Goal: Information Seeking & Learning: Learn about a topic

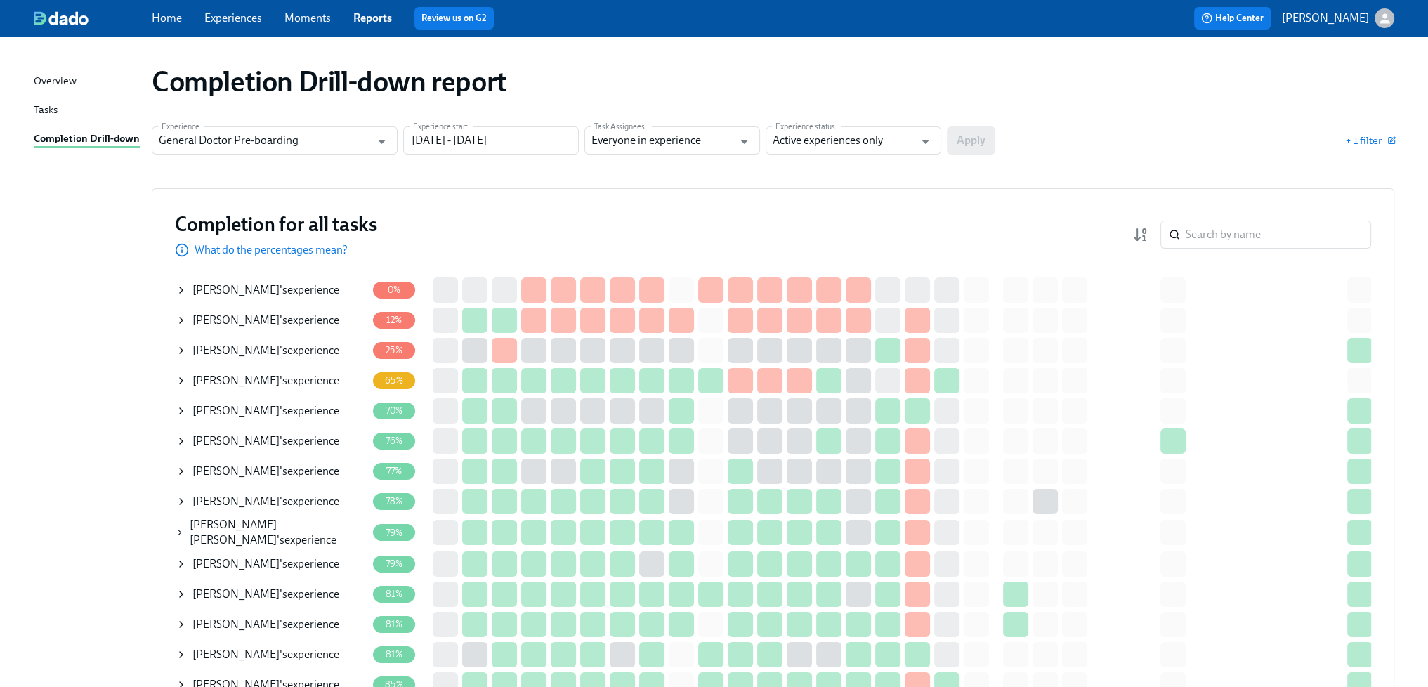
click at [239, 25] on span "Experiences" at bounding box center [233, 18] width 58 height 15
click at [239, 19] on link "Experiences" at bounding box center [233, 17] width 58 height 13
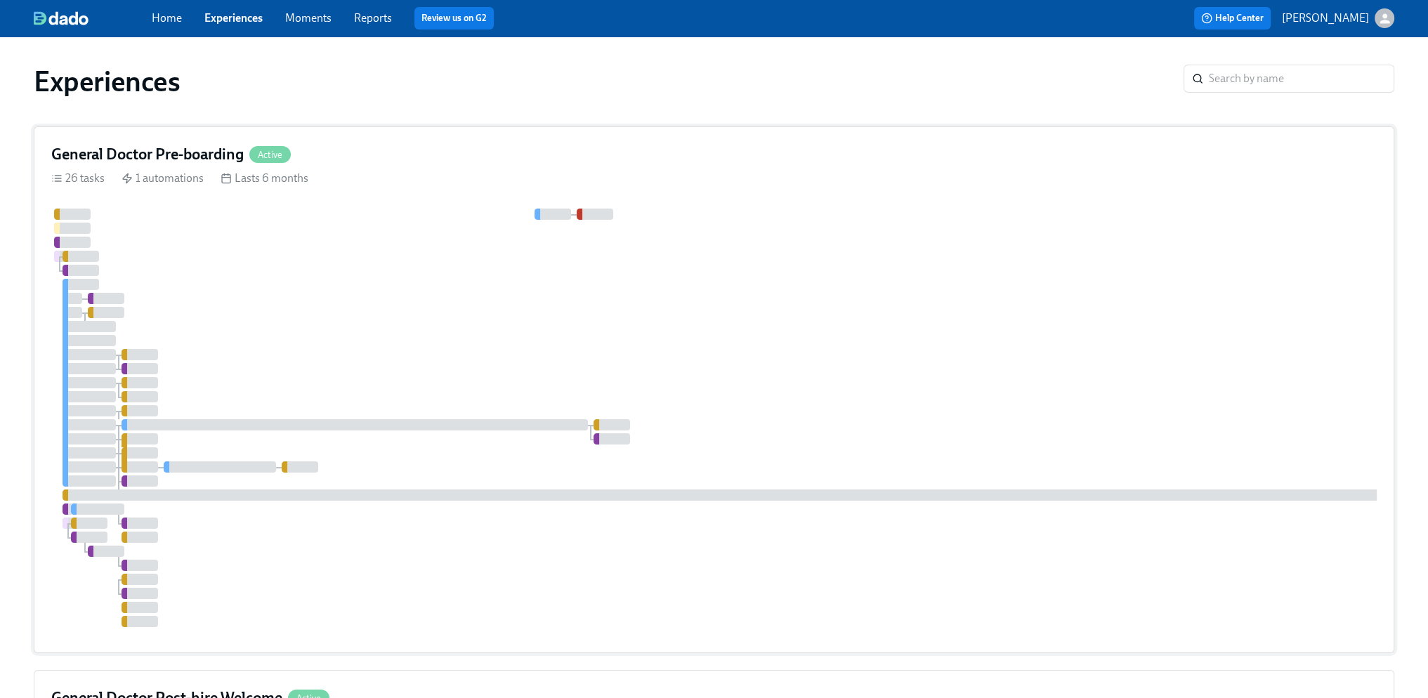
click at [543, 351] on div at bounding box center [847, 418] width 1593 height 419
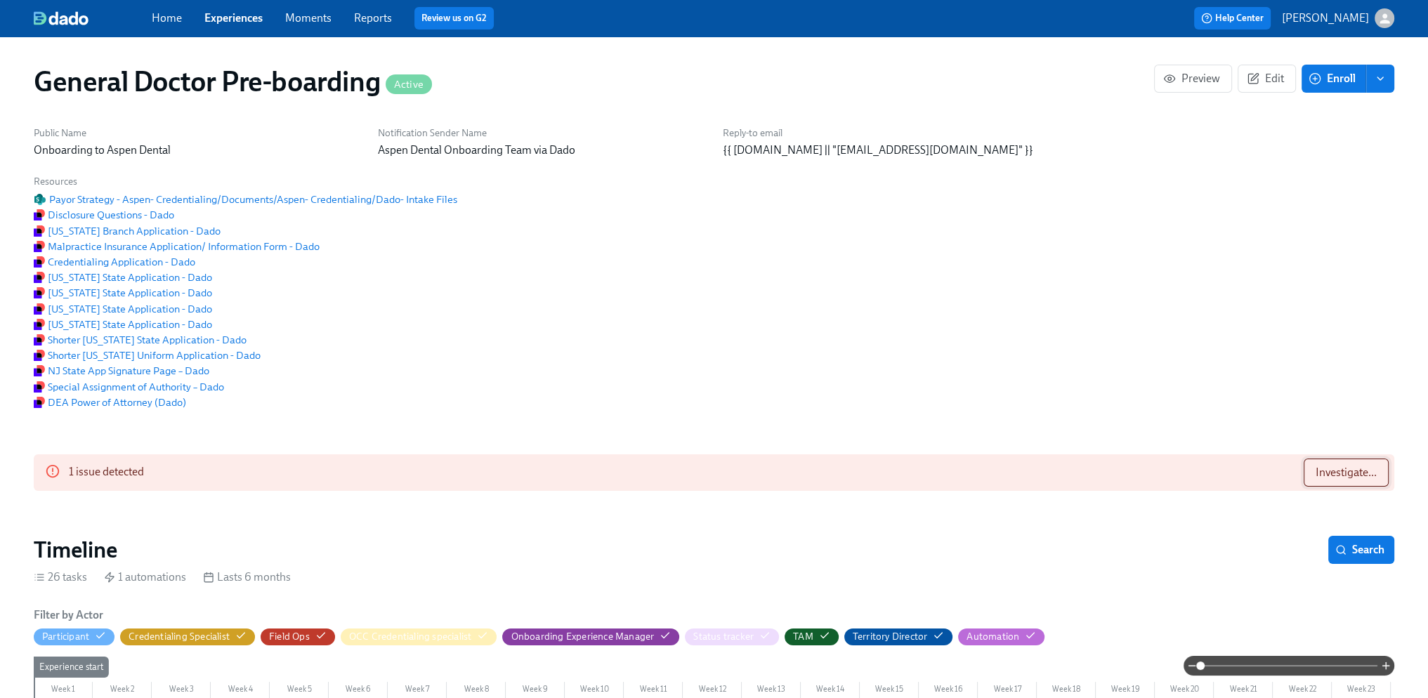
click at [1365, 466] on span "Investigate..." at bounding box center [1346, 473] width 61 height 14
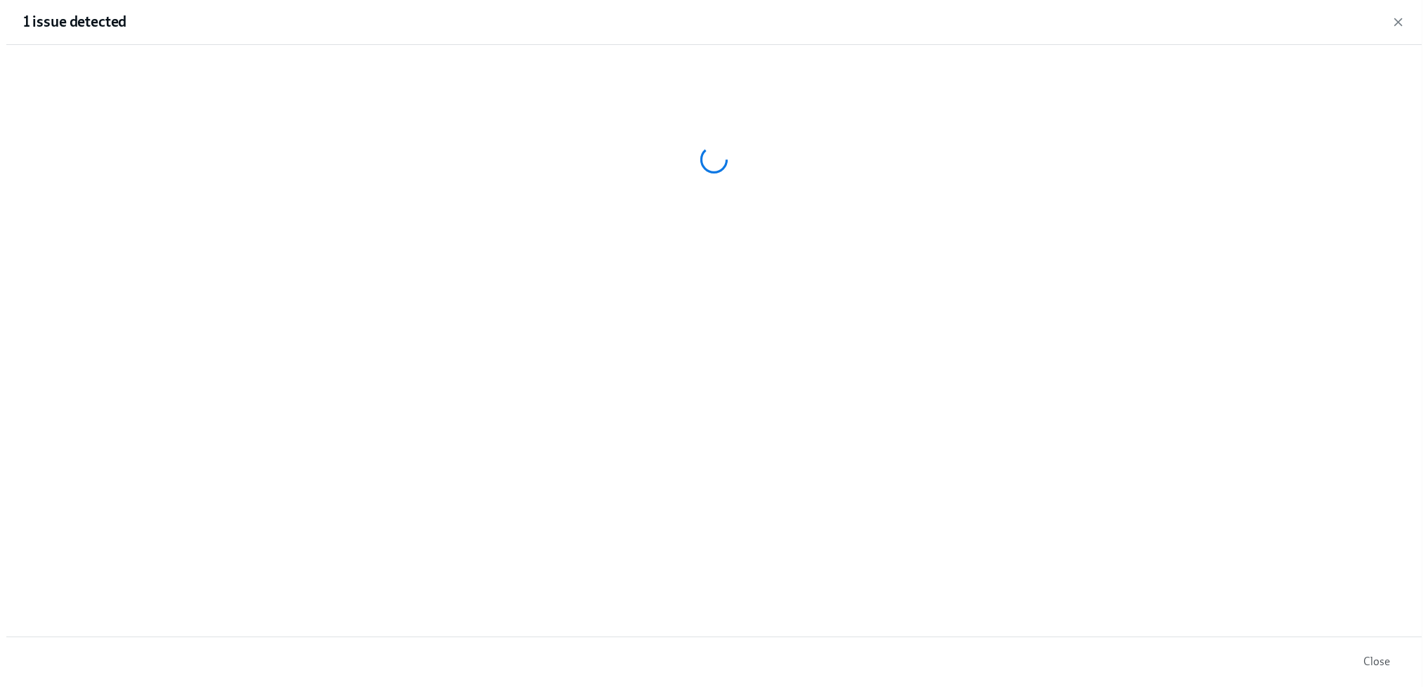
scroll to position [0, 37028]
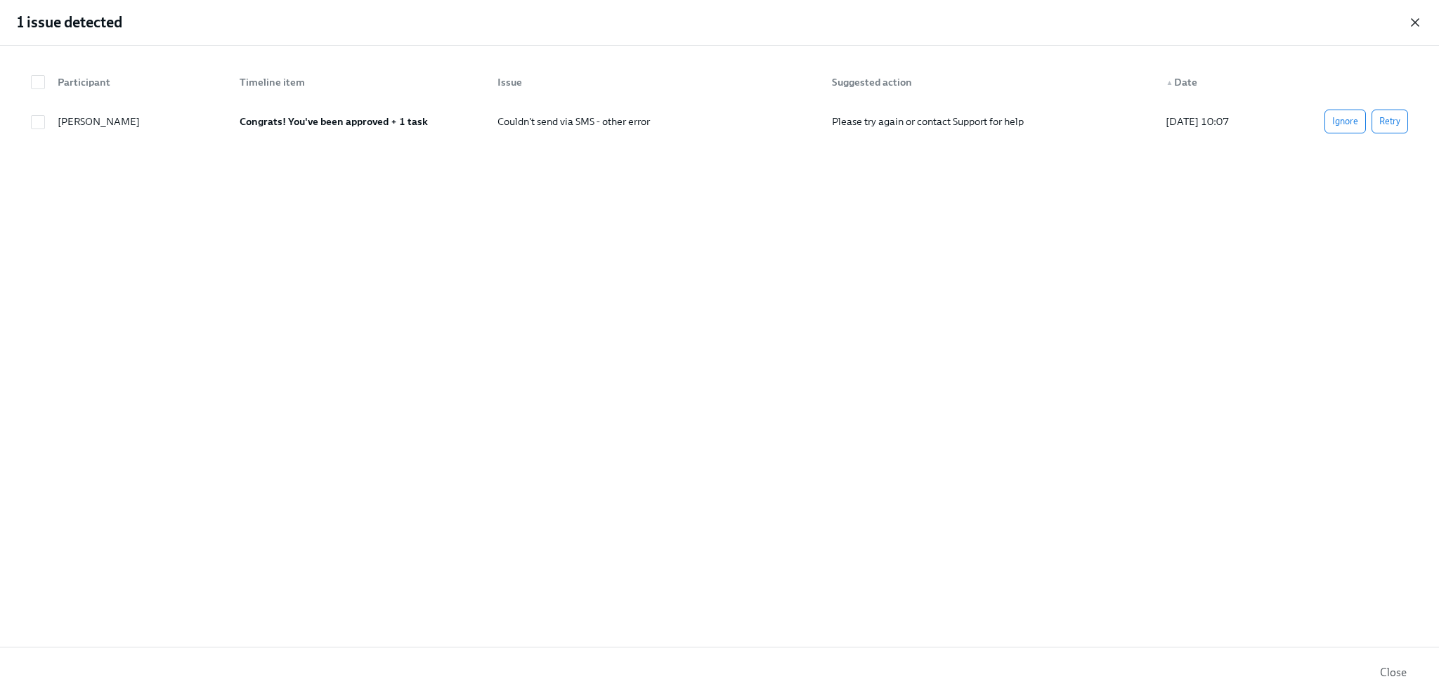
click at [1411, 23] on icon "button" at bounding box center [1415, 22] width 14 height 14
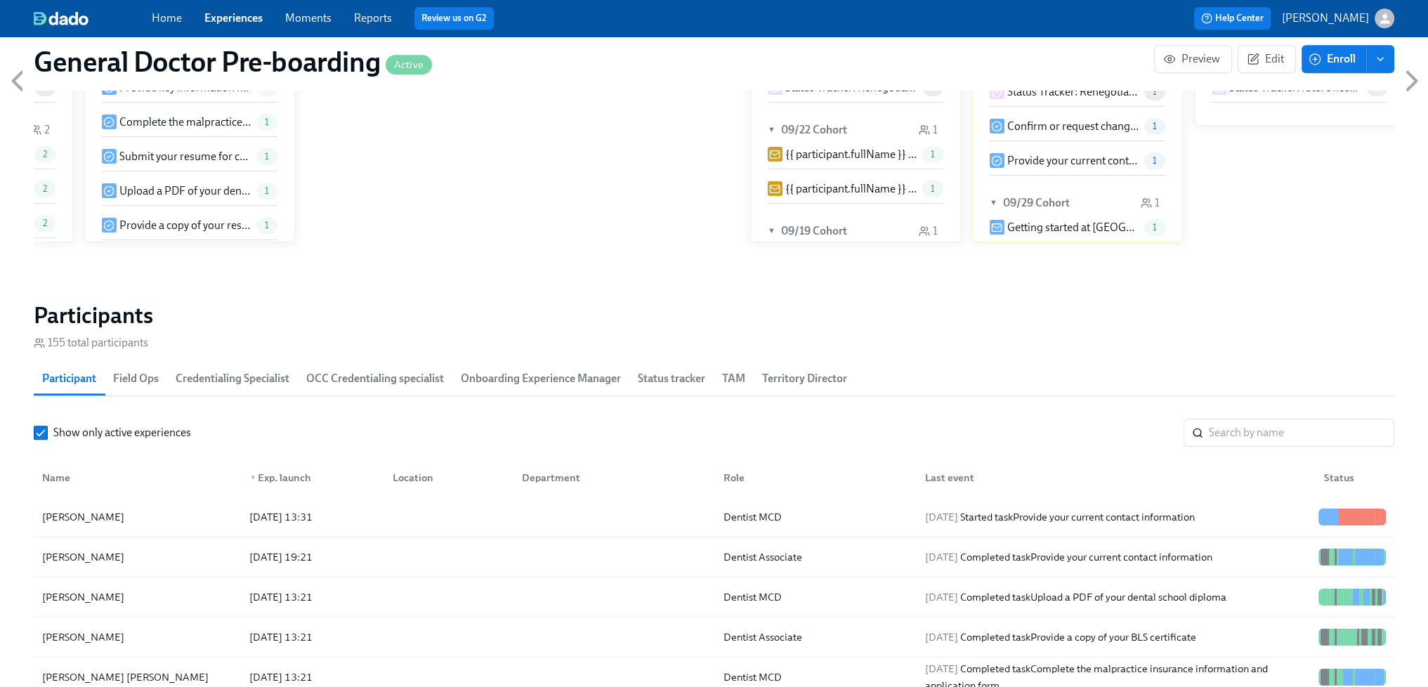
scroll to position [1967, 0]
